Goal: Entertainment & Leisure: Consume media (video, audio)

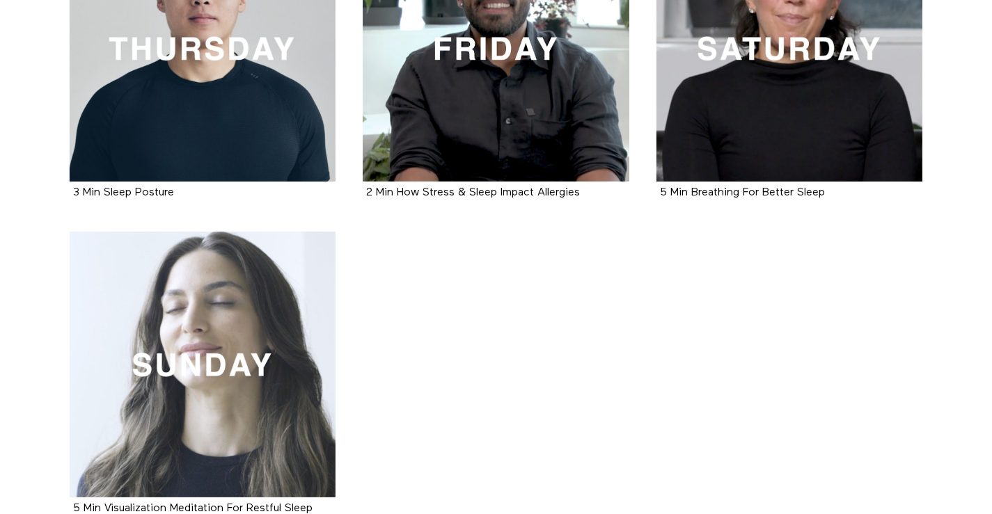
scroll to position [595, 0]
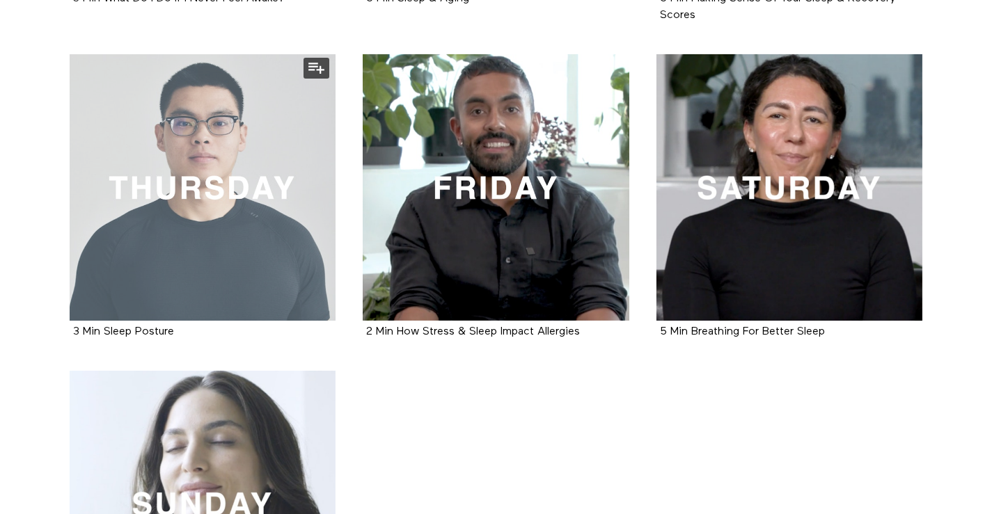
click at [260, 267] on div at bounding box center [203, 187] width 267 height 267
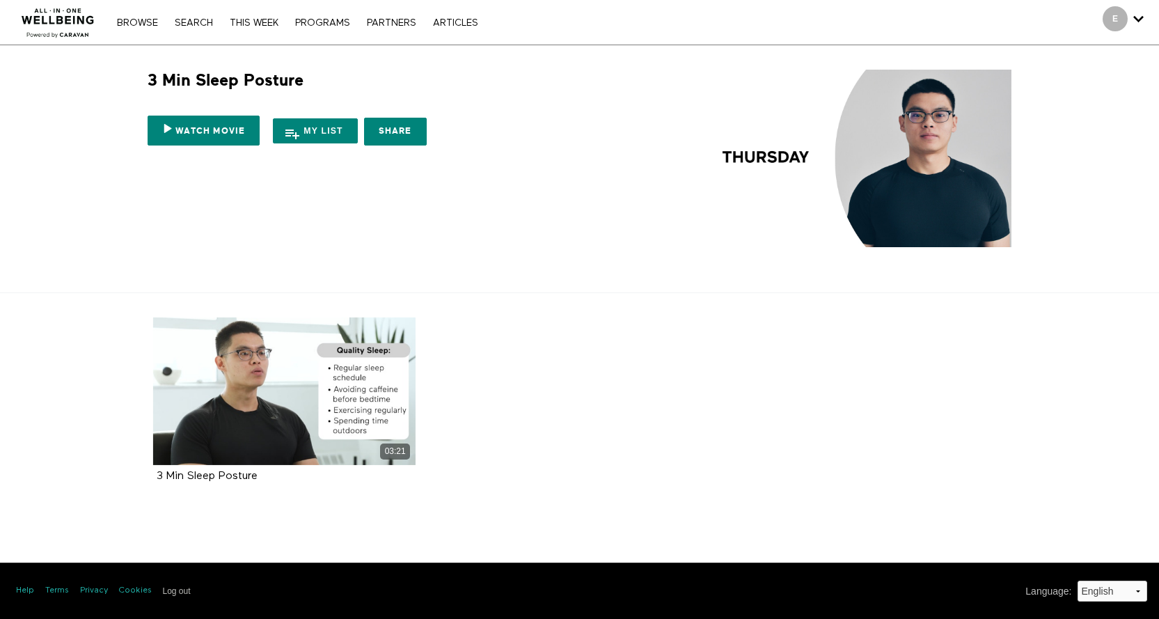
click at [1069, 332] on section "03:21 3 Min Sleep Posture" at bounding box center [579, 404] width 1159 height 223
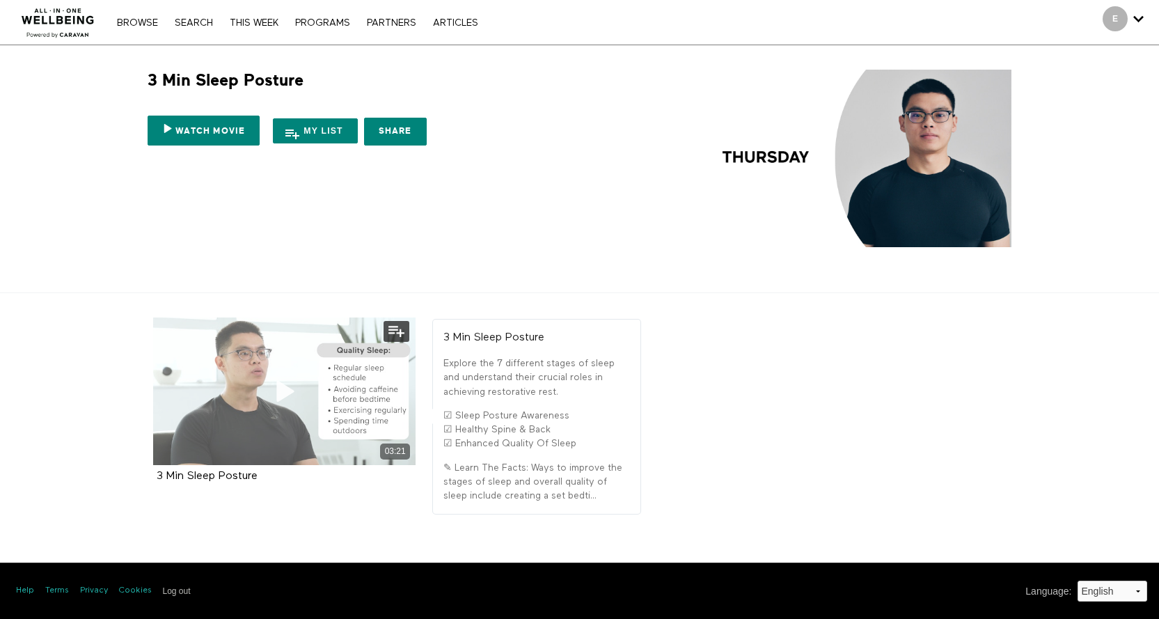
click at [242, 402] on div "03:21" at bounding box center [284, 391] width 263 height 148
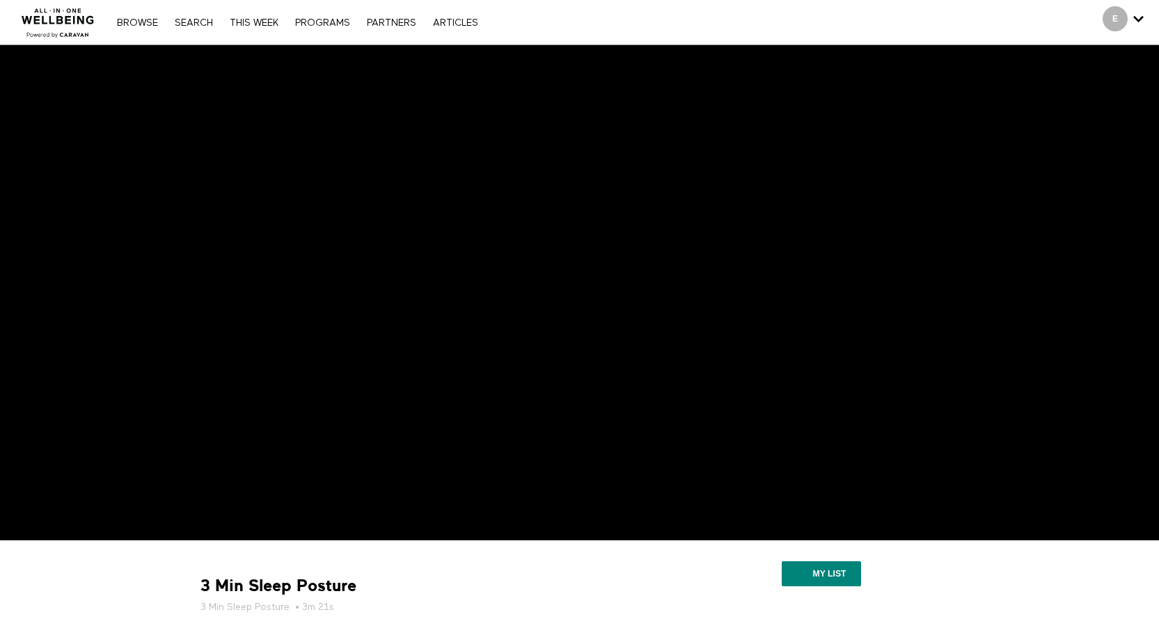
click at [651, 577] on div "3 Min Sleep Posture 3 Min Sleep Posture • 3m 21s" at bounding box center [433, 594] width 477 height 39
